Goal: Information Seeking & Learning: Learn about a topic

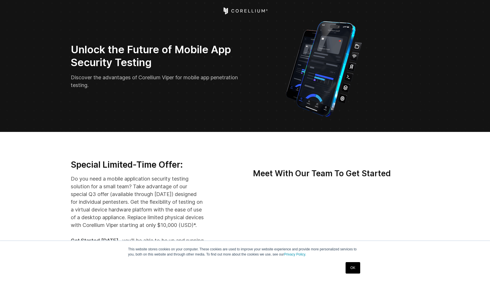
click at [358, 265] on link "OK" at bounding box center [352, 267] width 15 height 11
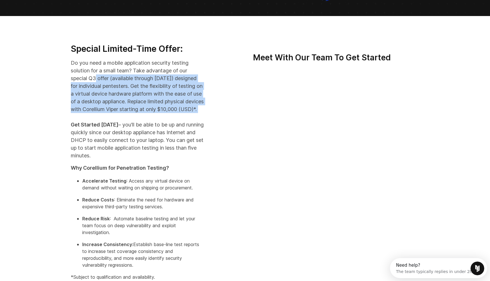
drag, startPoint x: 161, startPoint y: 122, endPoint x: 93, endPoint y: 75, distance: 82.7
click at [93, 76] on p "Do you need a mobile application security testing solution for a small team? Ta…" at bounding box center [137, 109] width 133 height 101
click at [93, 75] on p "Do you need a mobile application security testing solution for a small team? Ta…" at bounding box center [137, 109] width 133 height 101
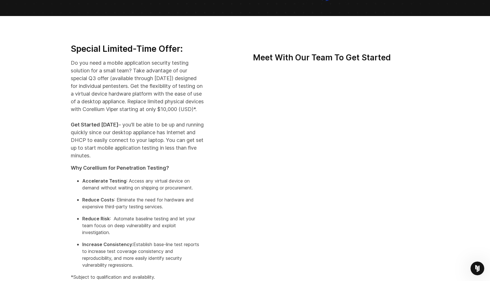
drag, startPoint x: 68, startPoint y: 63, endPoint x: 155, endPoint y: 116, distance: 101.0
click at [155, 116] on div "Special Limited-Time Offer: Do you need a mobile application security testing s…" at bounding box center [137, 165] width 145 height 242
click at [155, 116] on p "Do you need a mobile application security testing solution for a small team? Ta…" at bounding box center [137, 109] width 133 height 101
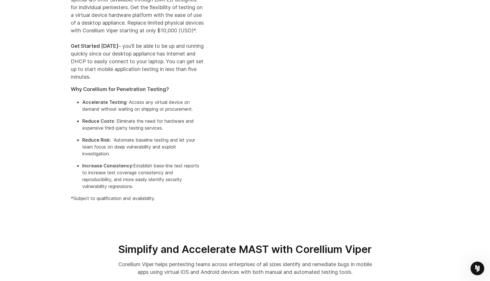
scroll to position [201, 0]
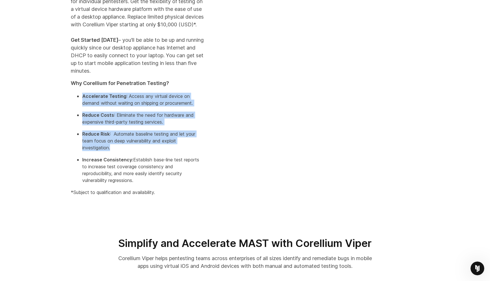
drag, startPoint x: 116, startPoint y: 99, endPoint x: 137, endPoint y: 159, distance: 63.9
click at [137, 159] on div "Special Limited-Time Offer: Do you need a mobile application security testing s…" at bounding box center [137, 80] width 145 height 242
click at [137, 151] on p "Reduce Risk : Automate baseline testing and let your team focus on deep vulnera…" at bounding box center [143, 141] width 122 height 21
drag, startPoint x: 137, startPoint y: 164, endPoint x: 111, endPoint y: 99, distance: 70.5
click at [111, 99] on div "Special Limited-Time Offer: Do you need a mobile application security testing s…" at bounding box center [137, 80] width 145 height 242
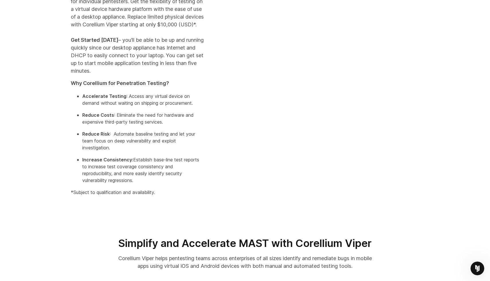
click at [111, 99] on div "Special Limited-Time Offer: Do you need a mobile application security testing s…" at bounding box center [137, 80] width 145 height 242
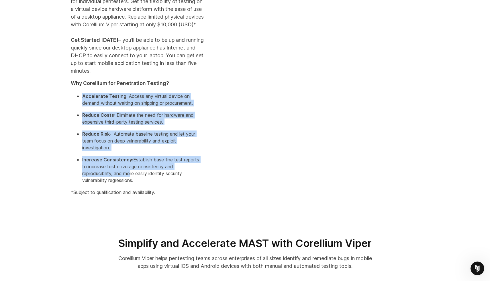
drag, startPoint x: 111, startPoint y: 99, endPoint x: 129, endPoint y: 180, distance: 83.9
click at [129, 181] on div "Special Limited-Time Offer: Do you need a mobile application security testing s…" at bounding box center [137, 80] width 145 height 242
click at [129, 180] on p "Increase Consistency: Establish base-line test reports to increase test coverag…" at bounding box center [143, 169] width 122 height 27
drag, startPoint x: 131, startPoint y: 195, endPoint x: 106, endPoint y: 106, distance: 92.6
click at [106, 106] on div "Special Limited-Time Offer: Do you need a mobile application security testing s…" at bounding box center [137, 80] width 145 height 242
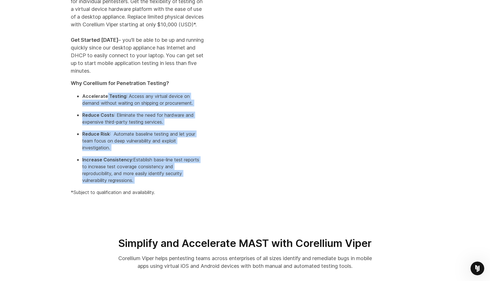
click at [106, 99] on strong "Accelerate Testing" at bounding box center [104, 96] width 44 height 6
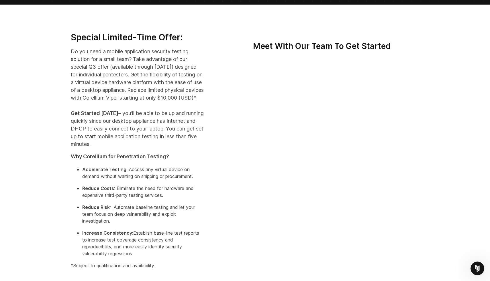
scroll to position [0, 0]
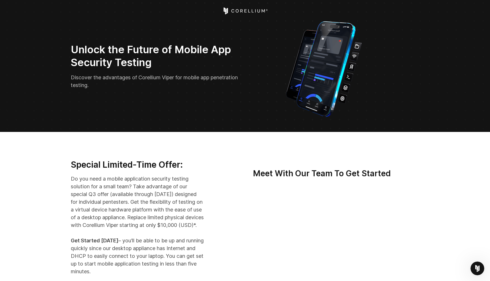
click at [257, 11] on icon "Corellium Home" at bounding box center [245, 10] width 46 height 7
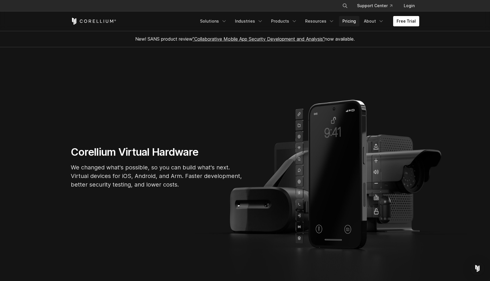
click at [352, 21] on link "Pricing" at bounding box center [349, 21] width 20 height 10
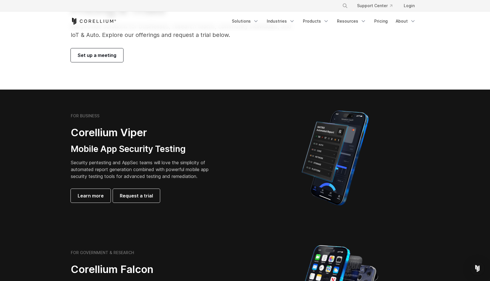
scroll to position [79, 0]
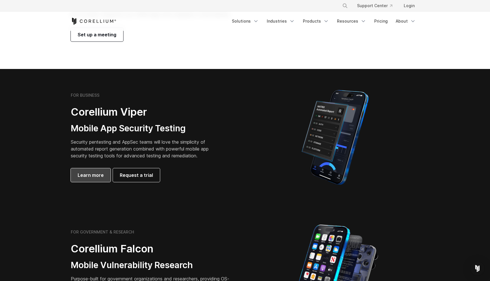
click at [88, 178] on span "Learn more" at bounding box center [91, 175] width 26 height 7
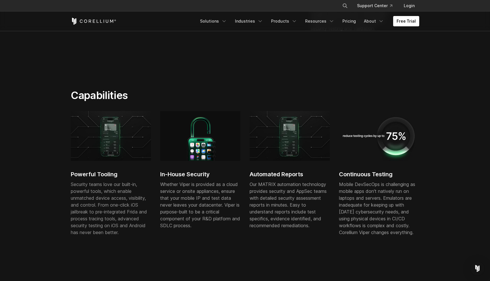
scroll to position [274, 0]
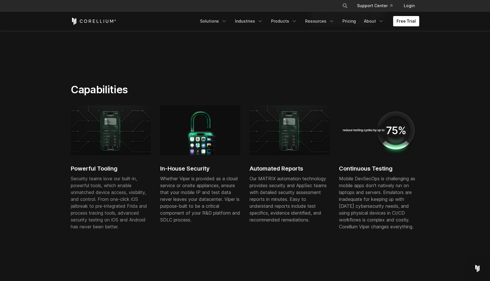
drag, startPoint x: 0, startPoint y: 0, endPoint x: 133, endPoint y: 215, distance: 252.9
click at [133, 215] on span "Security teams love our built-in, powerful tools, which enable unmatched device…" at bounding box center [109, 203] width 76 height 54
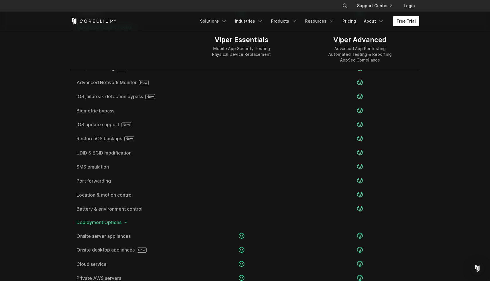
scroll to position [1002, 0]
